Goal: Information Seeking & Learning: Learn about a topic

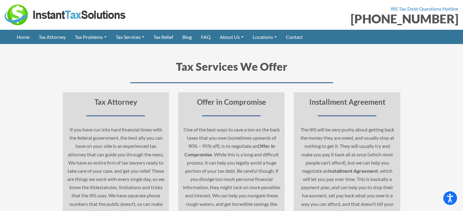
scroll to position [2256, 0]
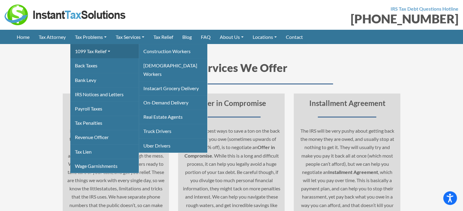
click at [99, 47] on link "1099 Tax Relief" at bounding box center [104, 51] width 68 height 14
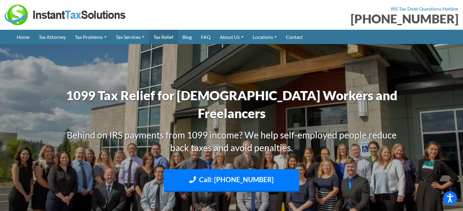
click at [172, 37] on link "Tax Relief" at bounding box center [163, 37] width 29 height 14
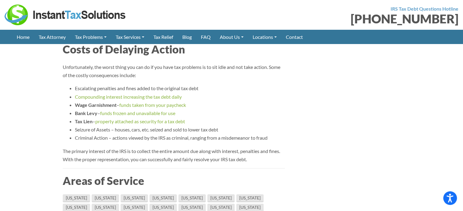
scroll to position [1864, 0]
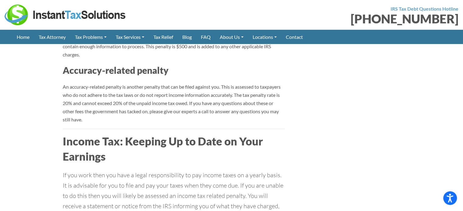
scroll to position [1802, 0]
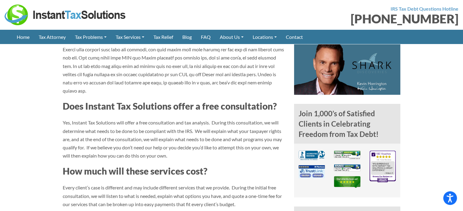
scroll to position [344, 0]
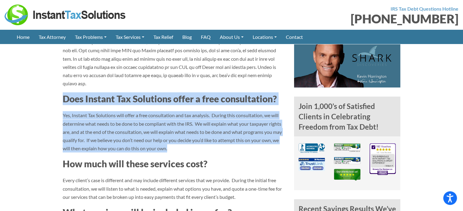
drag, startPoint x: 174, startPoint y: 149, endPoint x: 64, endPoint y: 98, distance: 121.4
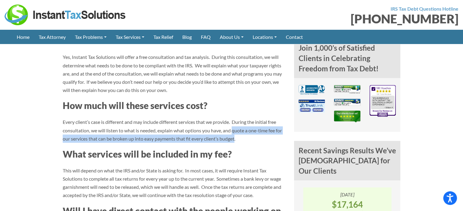
drag, startPoint x: 236, startPoint y: 139, endPoint x: 232, endPoint y: 130, distance: 10.1
click at [232, 130] on p "Every client’s case is different and may include different services that we pro…" at bounding box center [174, 130] width 222 height 25
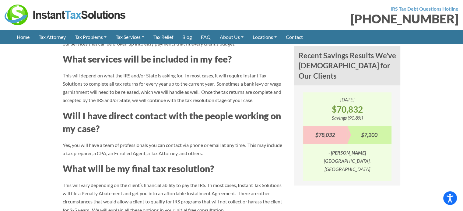
scroll to position [882, 0]
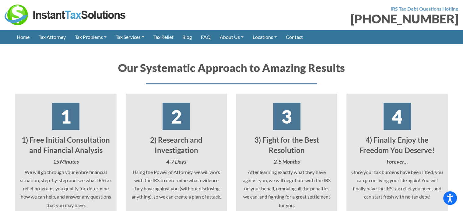
scroll to position [1154, 0]
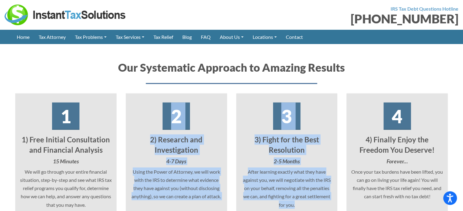
drag, startPoint x: 291, startPoint y: 176, endPoint x: 162, endPoint y: 96, distance: 152.6
click at [162, 96] on div "Our Systematic Approach to Amazing Results 1 1) Free Initial Consultation and F…" at bounding box center [231, 166] width 441 height 212
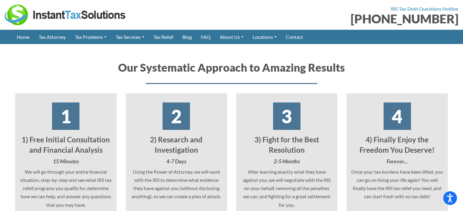
click at [46, 60] on div "Our Systematic Approach to Amazing Results 1 1) Free Initial Consultation and F…" at bounding box center [231, 166] width 441 height 212
